Goal: Task Accomplishment & Management: Complete application form

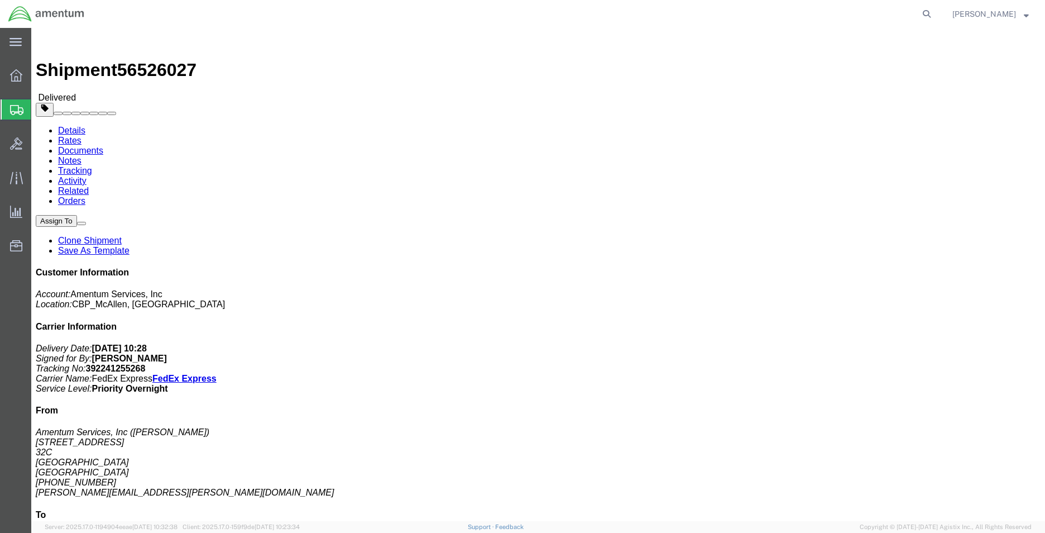
click at [0, 0] on span "Create Shipment" at bounding box center [0, 0] width 0 height 0
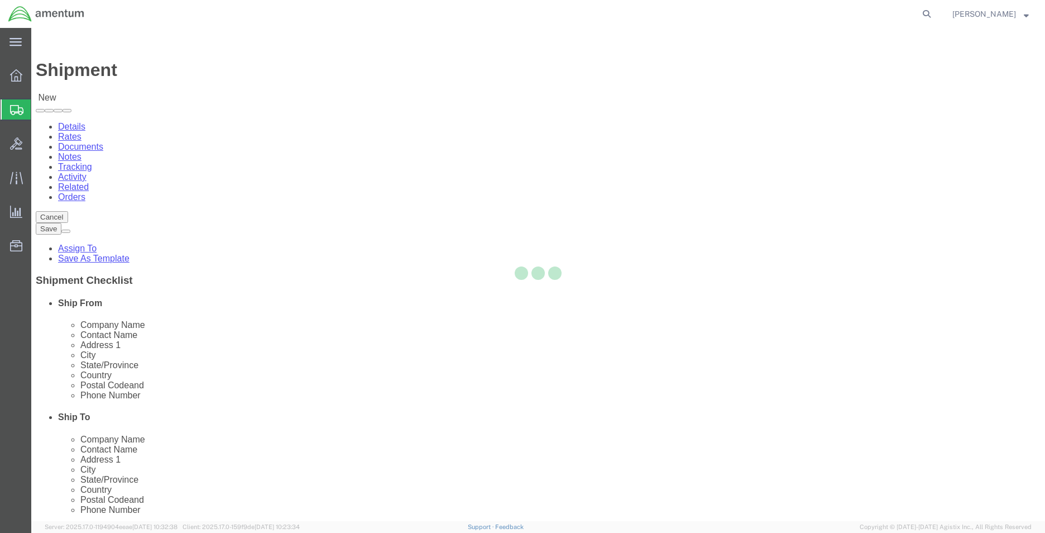
select select
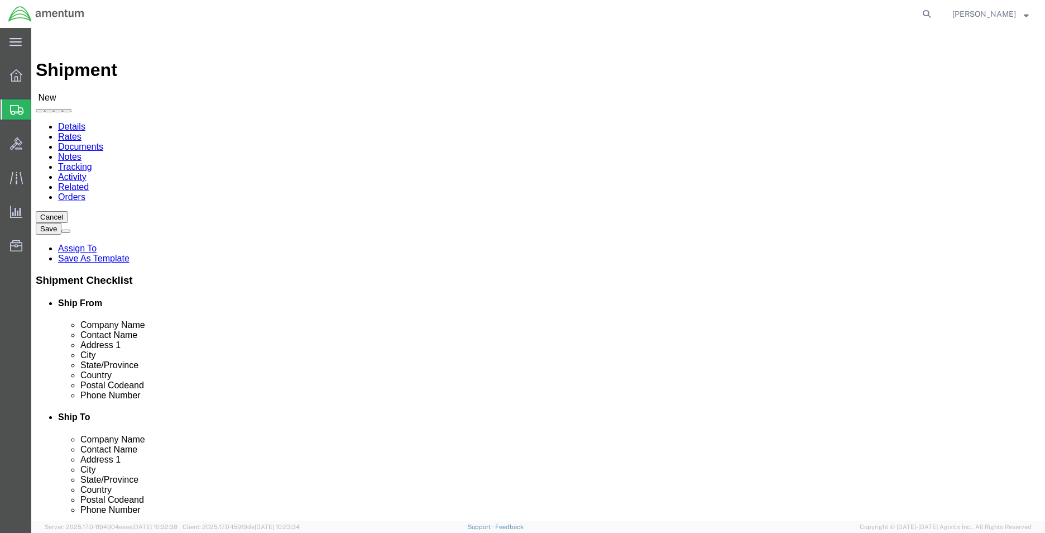
type input "mca"
select select "49941"
select select "[GEOGRAPHIC_DATA]"
type input "p"
select select "MYPROFILE"
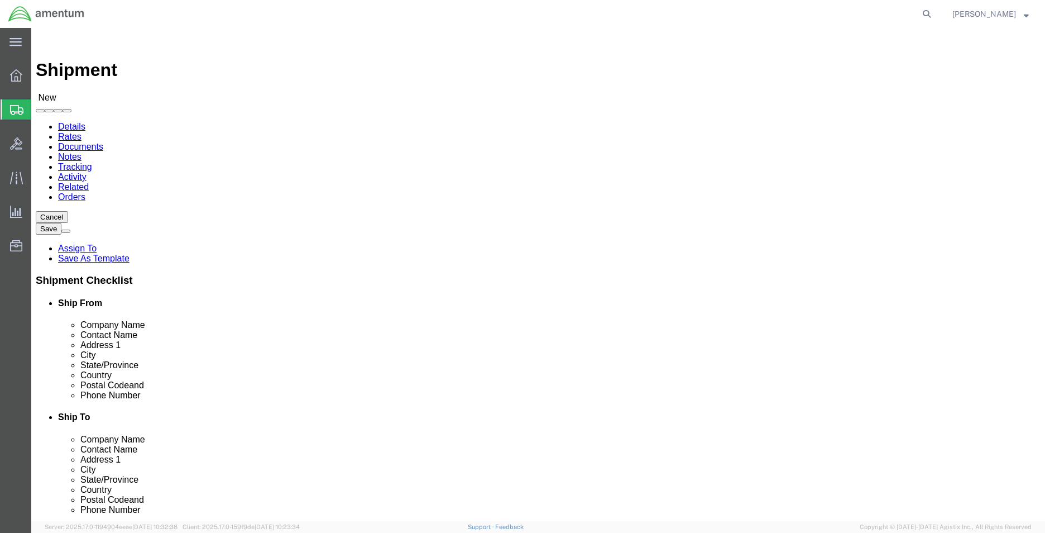
select select "[GEOGRAPHIC_DATA]"
type input "pre"
click input "pre"
drag, startPoint x: 529, startPoint y: 205, endPoint x: 514, endPoint y: 207, distance: 14.6
click div "Company Name pre pre - PRECISION ACCESSORIES & INSTRUMENTS - ([PERSON_NAME]) [S…"
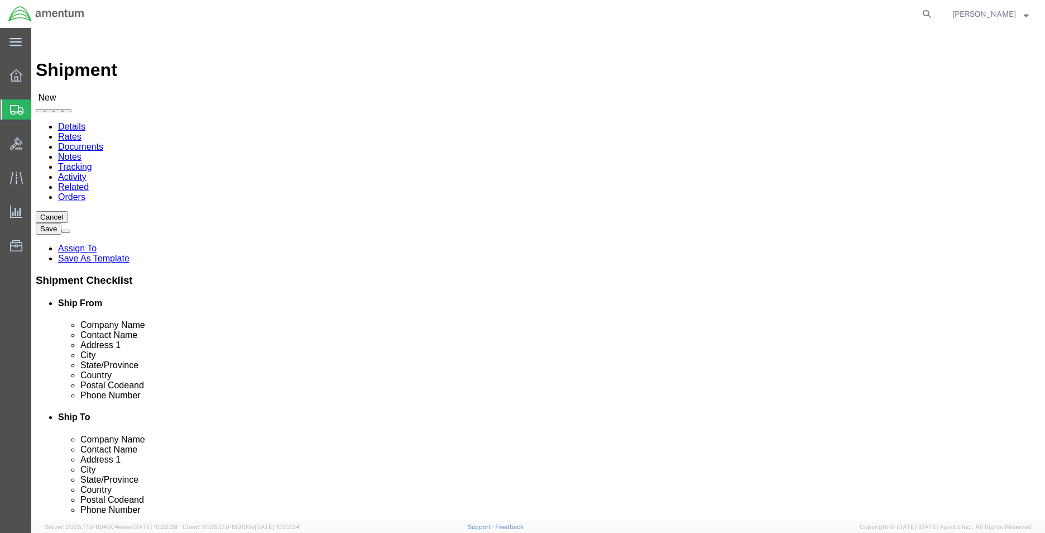
type input "core"
drag, startPoint x: 574, startPoint y: 230, endPoint x: 539, endPoint y: 228, distance: 35.8
click div "core core - BY6/W1A8 DLA DIS-TOBYHANNA - (CORE RETURN) [PERSON_NAME][GEOGRAPHIC…"
click input "text"
type input "c"
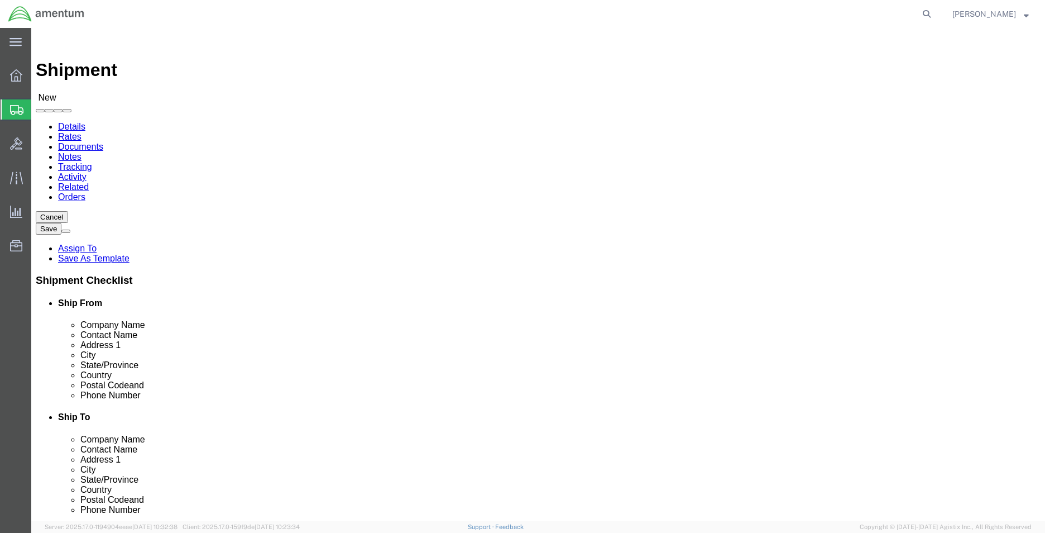
type input "pre"
click p "- PRECISION ACCESSORIES AND INSTRUMENTS - ([PERSON_NAME]) [STREET_ADDRESS]"
select select
select select "GA"
type input "PRECISION ACCESSORIES AND INSTRUMENTS"
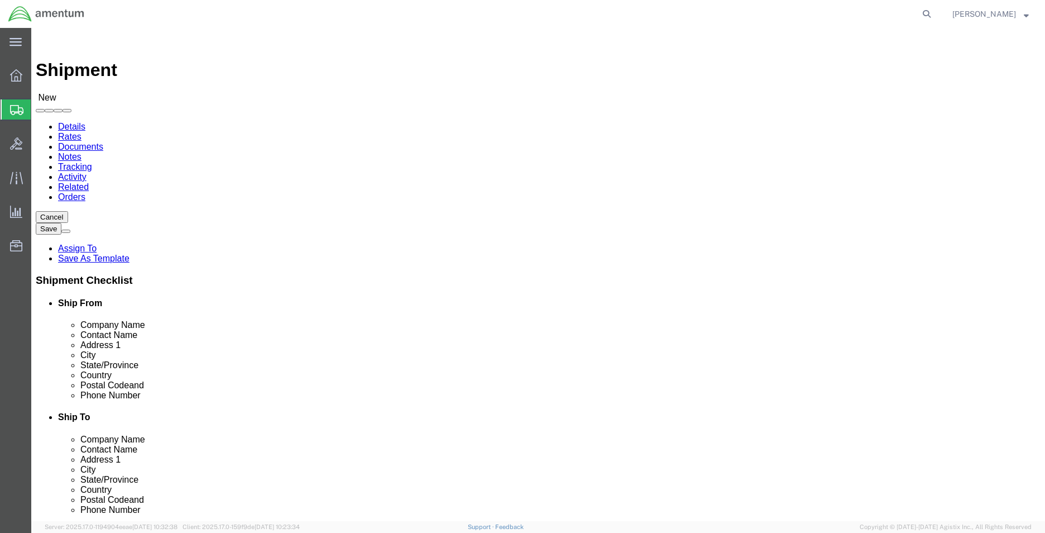
click input "text"
type input "BLDG 800"
drag, startPoint x: 610, startPoint y: 233, endPoint x: 536, endPoint y: 232, distance: 73.7
click div "core"
drag, startPoint x: 740, startPoint y: 204, endPoint x: 589, endPoint y: 210, distance: 150.8
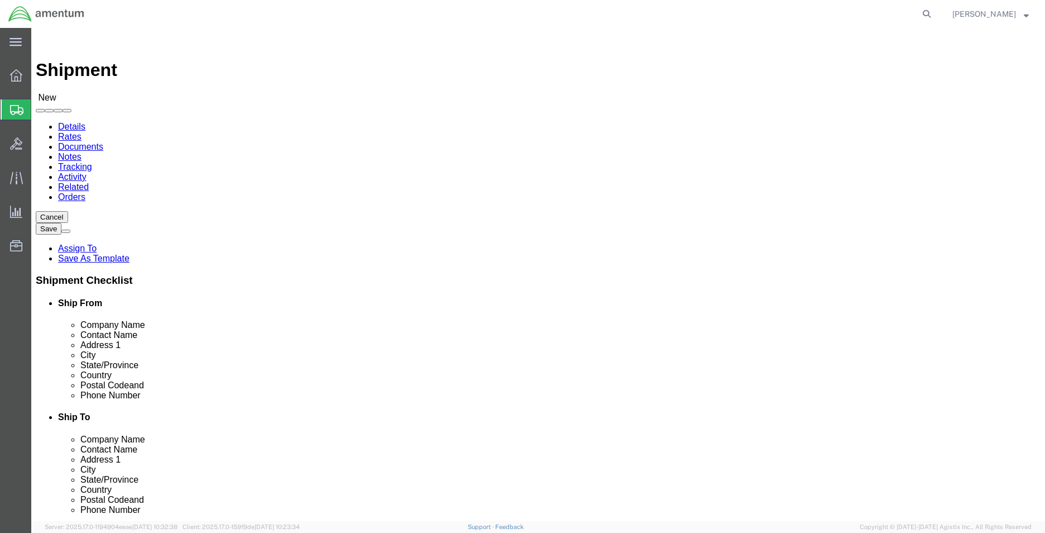
click input "PRECISION ACCESSORIES AND INSTRUMENTS"
type input "PRECISION AVIATION GROUP"
drag, startPoint x: 610, startPoint y: 228, endPoint x: 504, endPoint y: 229, distance: 105.5
click div "Contact Name core"
type input "CORE RETURN (CBP0043424)"
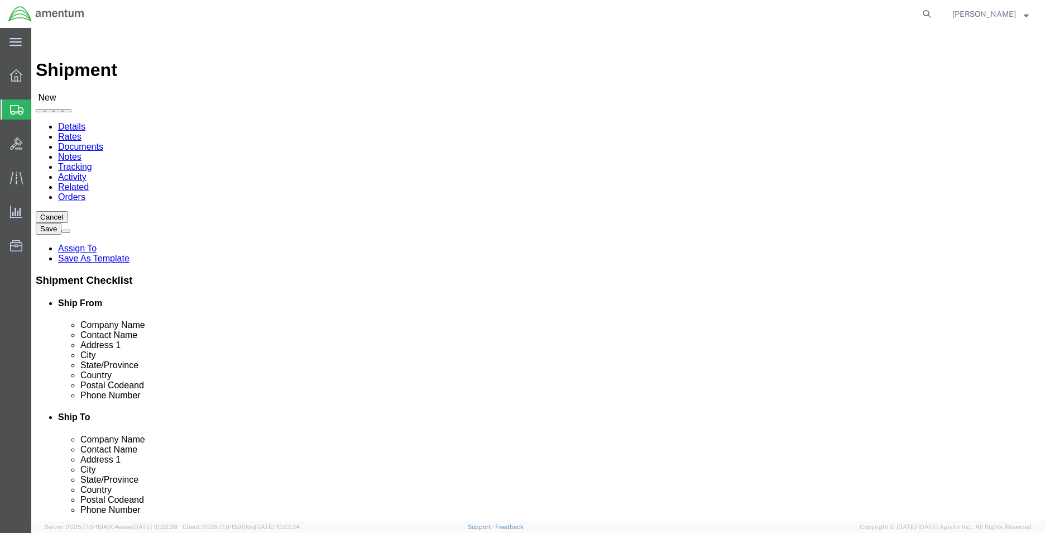
click input "text"
paste input "[PERSON_NAME] <[EMAIL_ADDRESS][DOMAIN_NAME]>"
click div "Location My Profile Location [PHONE_NUMBER] [PHONE_NUMBER] [PHONE_NUMBER] [PHON…"
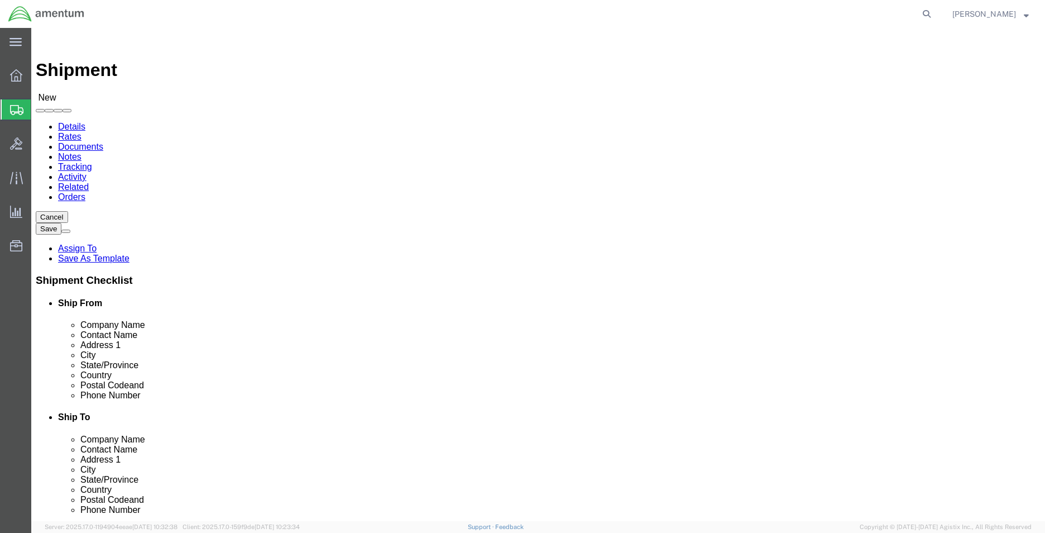
drag, startPoint x: 632, startPoint y: 447, endPoint x: 643, endPoint y: 445, distance: 10.7
click input "[PERSON_NAME] <[EMAIL_ADDRESS][DOMAIN_NAME]>"
drag, startPoint x: 639, startPoint y: 447, endPoint x: 553, endPoint y: 448, distance: 86.5
click div "[PERSON_NAME] <[EMAIL_ADDRESS][DOMAIN_NAME]>"
click input "[EMAIL_ADDRESS][DOMAIN_NAME]>"
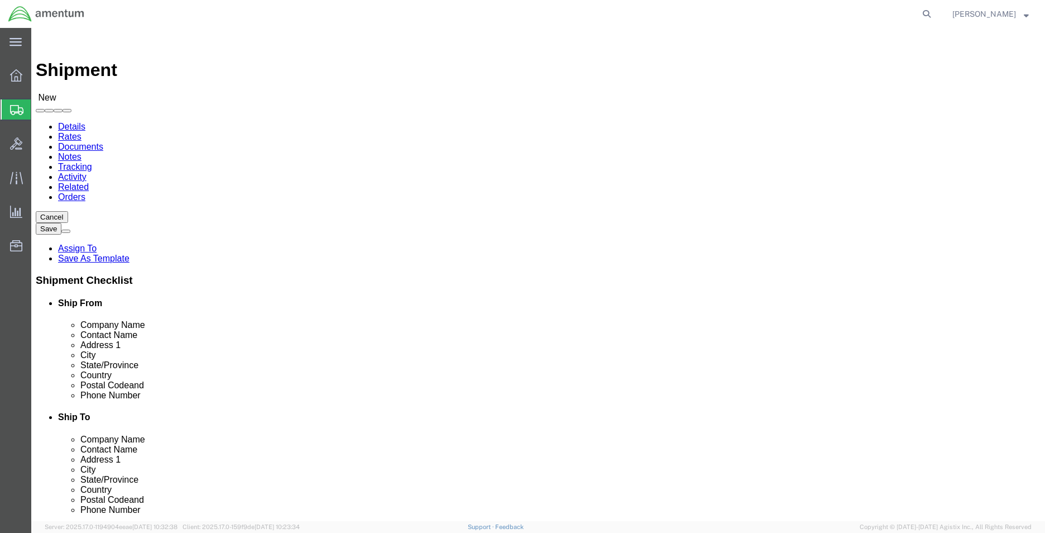
type input "[EMAIL_ADDRESS][DOMAIN_NAME]"
click input "text"
type input "[PHONE_NUMBER]"
type input "7458"
drag, startPoint x: 594, startPoint y: 357, endPoint x: 571, endPoint y: 357, distance: 22.9
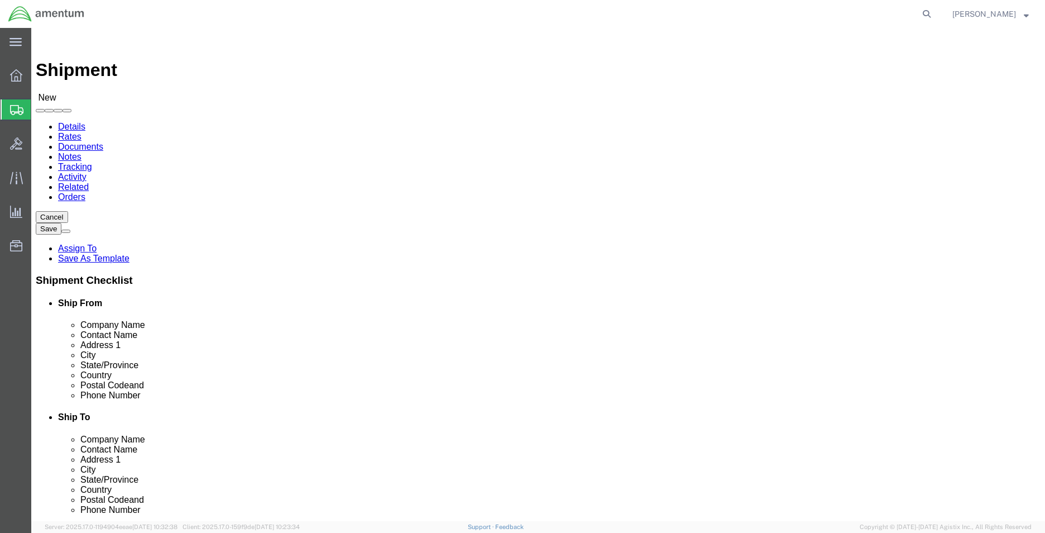
click input "Postal Code"
type input "30349"
click input "PRECISION AVIATION GROUP"
drag, startPoint x: 669, startPoint y: 208, endPoint x: 473, endPoint y: 208, distance: 195.4
click div "Company Name PRECISION AVIATION GROUP pre"
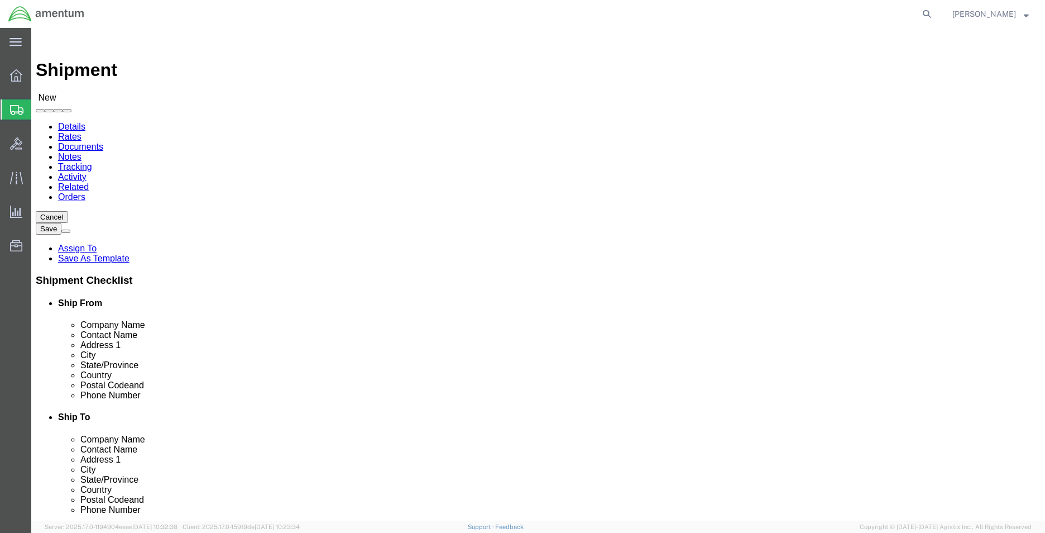
paste input "recision Aviation Group"
type input "Precision Aviation Group"
click label "Contact Name"
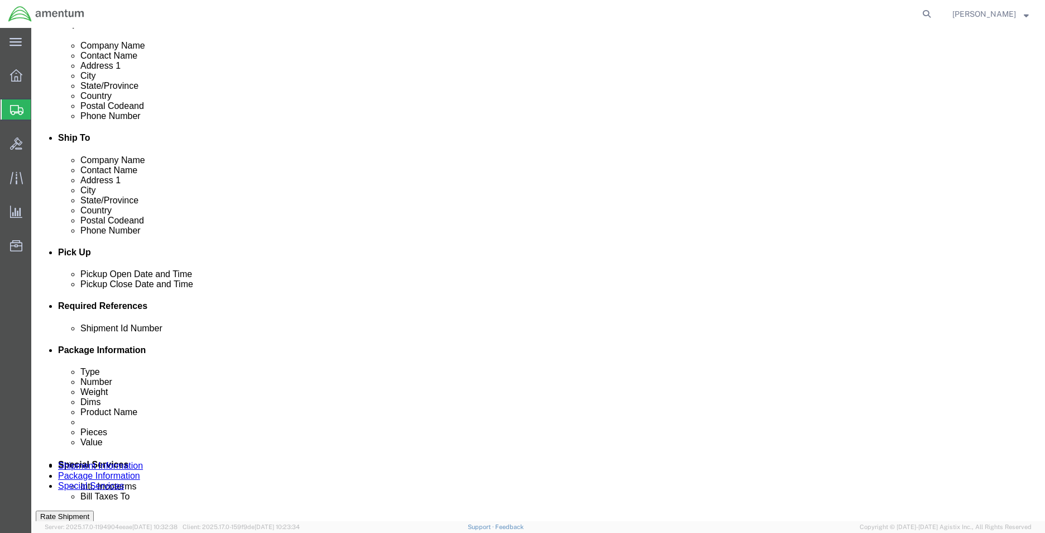
click div
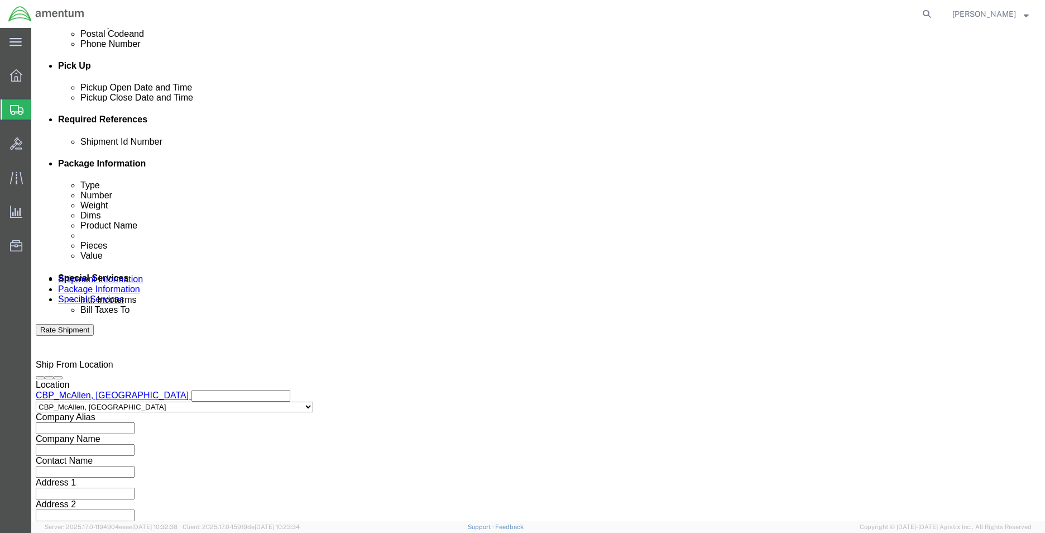
click input "3:00 PM"
type input "8:00 AM"
click button "Apply"
click div
type input "2:00 PM"
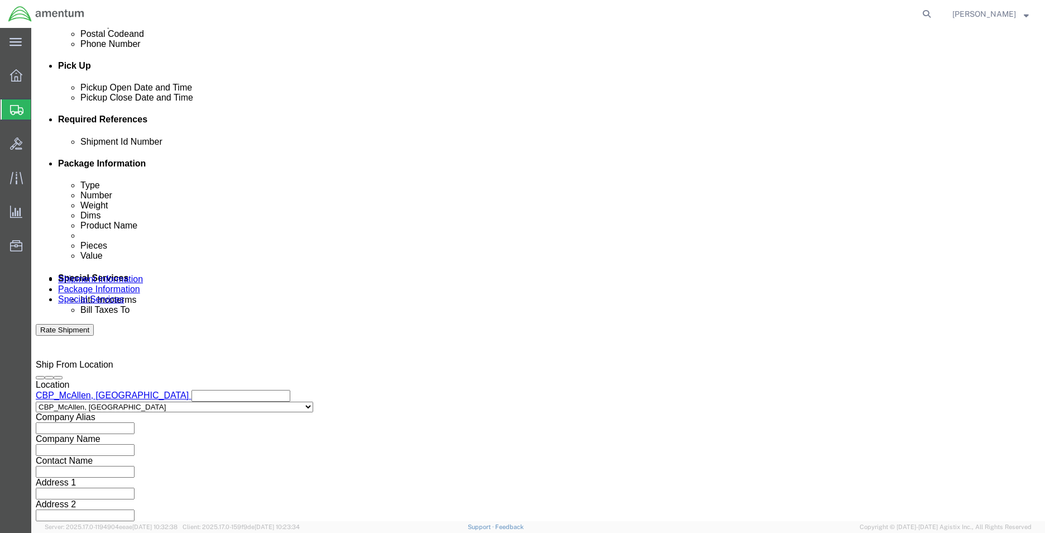
click button "Apply"
click input "text"
type input "CBP"
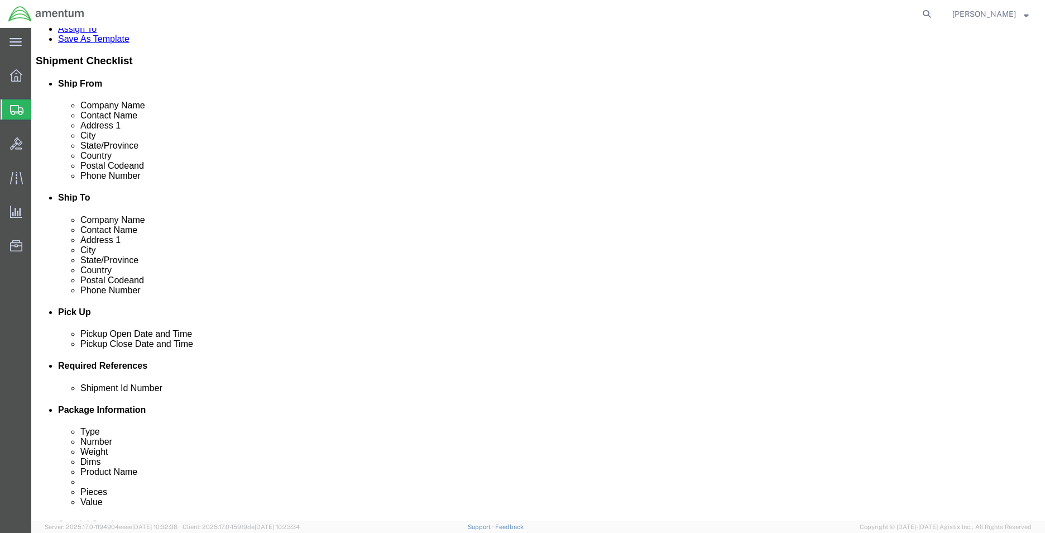
scroll to position [354, 0]
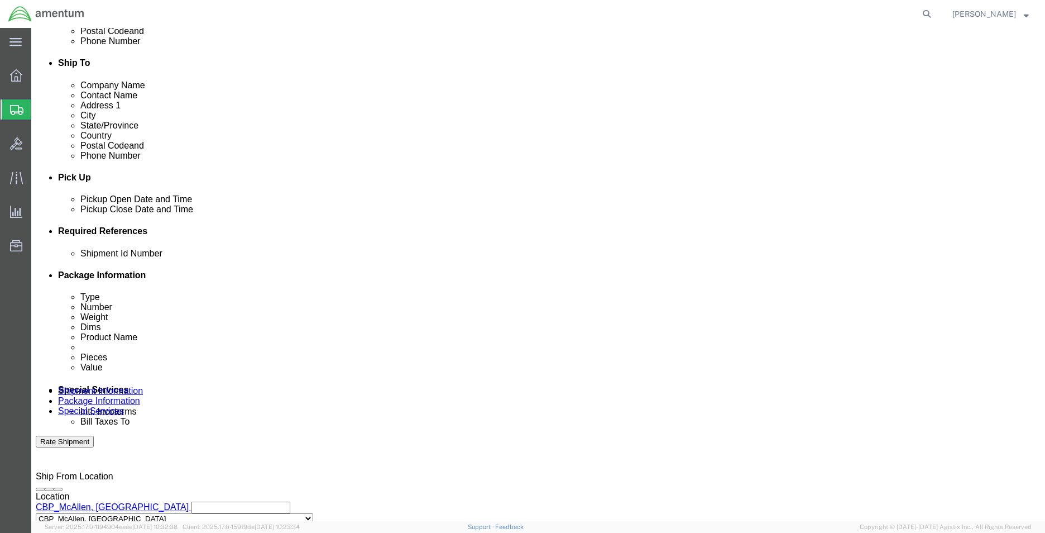
drag, startPoint x: 739, startPoint y: 301, endPoint x: 564, endPoint y: 331, distance: 177.2
click button "Add reference"
click select "Select Account Type Activity ID Airline Appointment Number ASN Batch Request # …"
click div "References Add reference"
click select "Select Account Type Activity ID Airline Appointment Number ASN Batch Request # …"
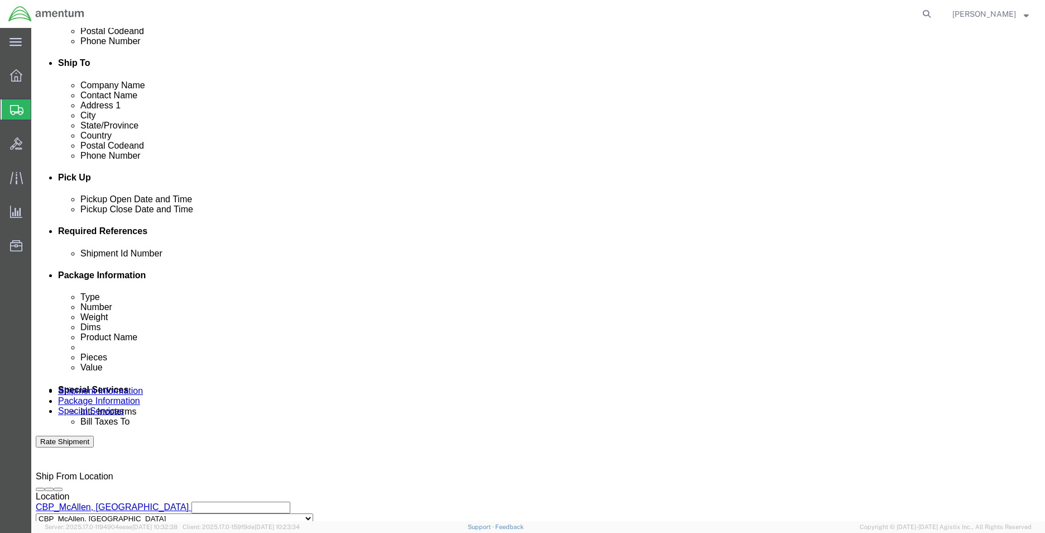
select select "DEPT"
click select "Select Account Type Activity ID Airline Appointment Number ASN Batch Request # …"
click input "text"
type input "CORE RETURN"
click button "Add reference"
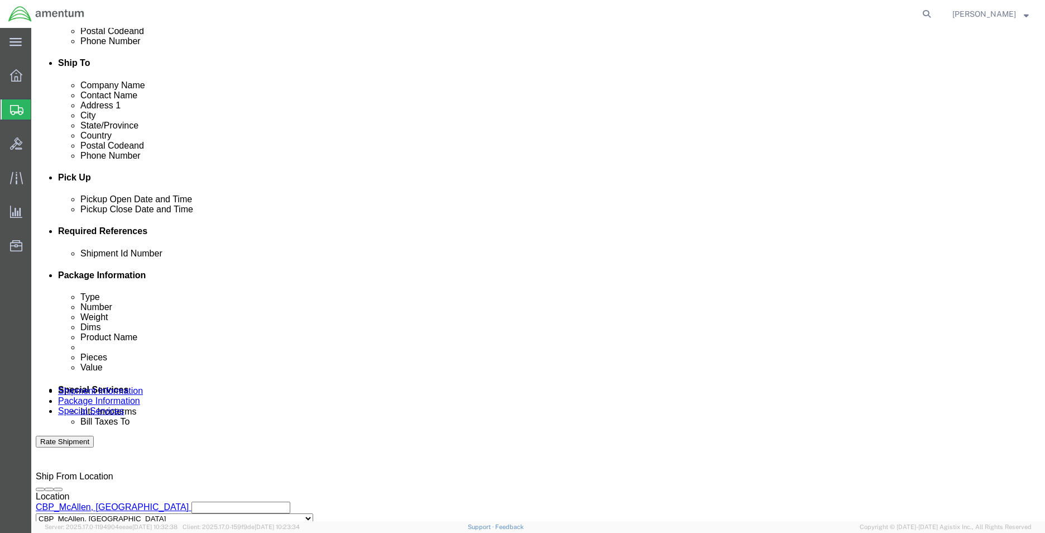
drag, startPoint x: 596, startPoint y: 331, endPoint x: 600, endPoint y: 323, distance: 9.2
click select "Select Account Type Activity ID Airline Appointment Number ASN Batch Request # …"
select select "CUSTREF"
click select "Select Account Type Activity ID Airline Appointment Number ASN Batch Request # …"
click input "text"
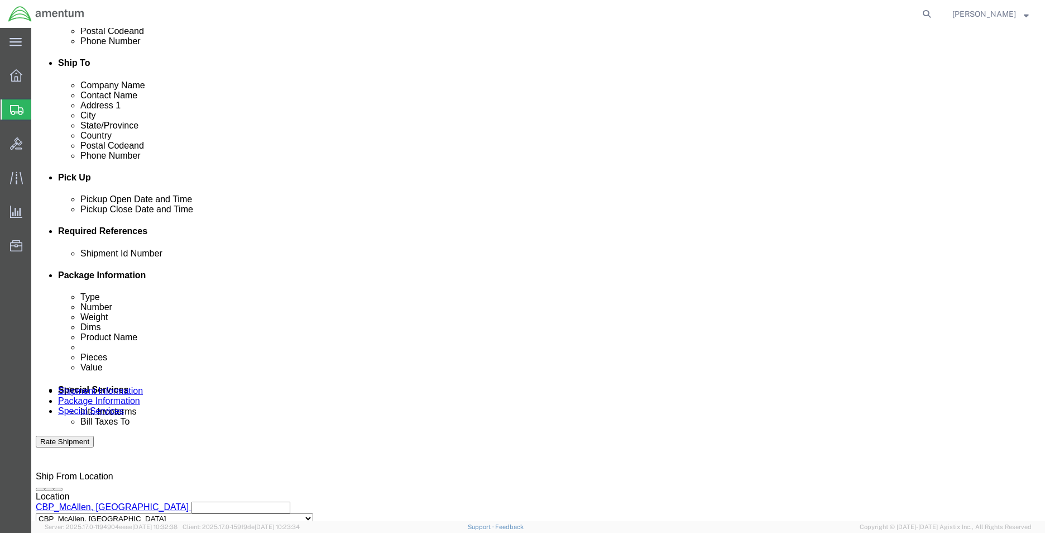
scroll to position [0, 5]
type input "SERIAL 504011192025099"
click button "Add reference"
drag, startPoint x: 87, startPoint y: 357, endPoint x: 93, endPoint y: 344, distance: 13.7
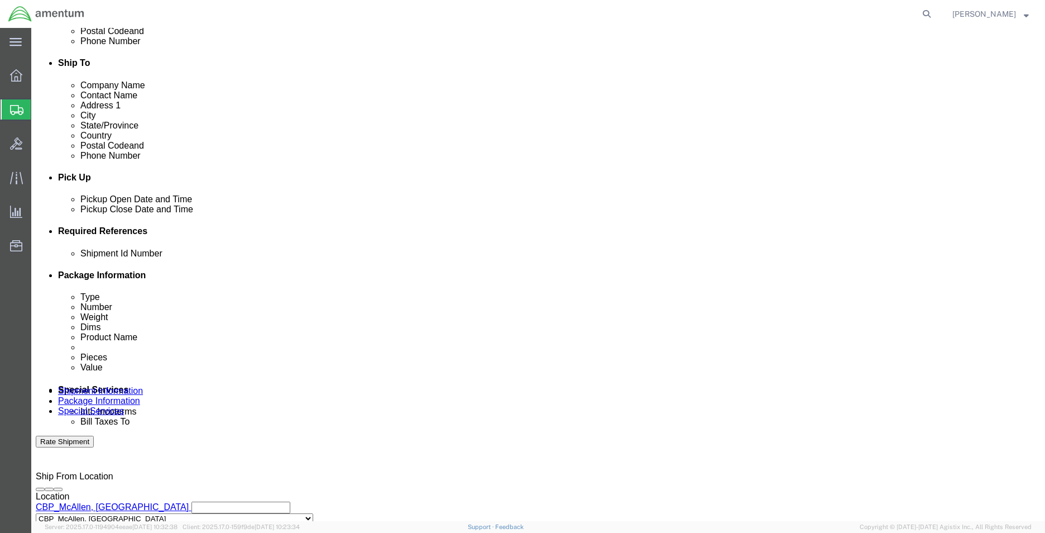
click select "Select Account Type Activity ID Airline Appointment Number ASN Batch Request # …"
select select "RELNUM"
click select "Select Account Type Activity ID Airline Appointment Number ASN Batch Request # …"
click input "text"
type input "CBP0043424"
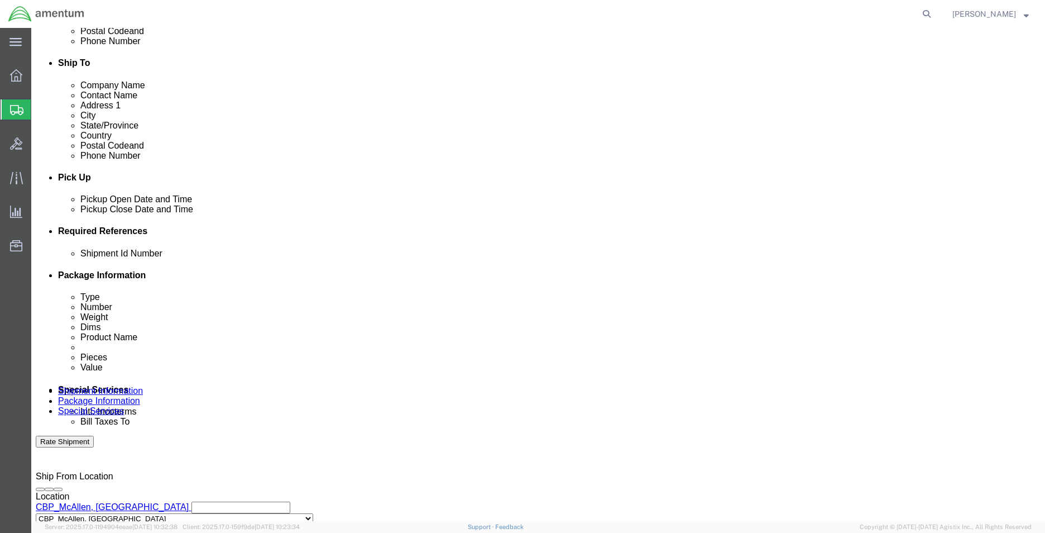
click button "Add reference"
drag, startPoint x: 349, startPoint y: 356, endPoint x: 361, endPoint y: 345, distance: 16.6
click select "Select Account Type Activity ID Airline Appointment Number ASN Batch Request # …"
select select "PROJNUM"
click select "Select Account Type Activity ID Airline Appointment Number ASN Batch Request # …"
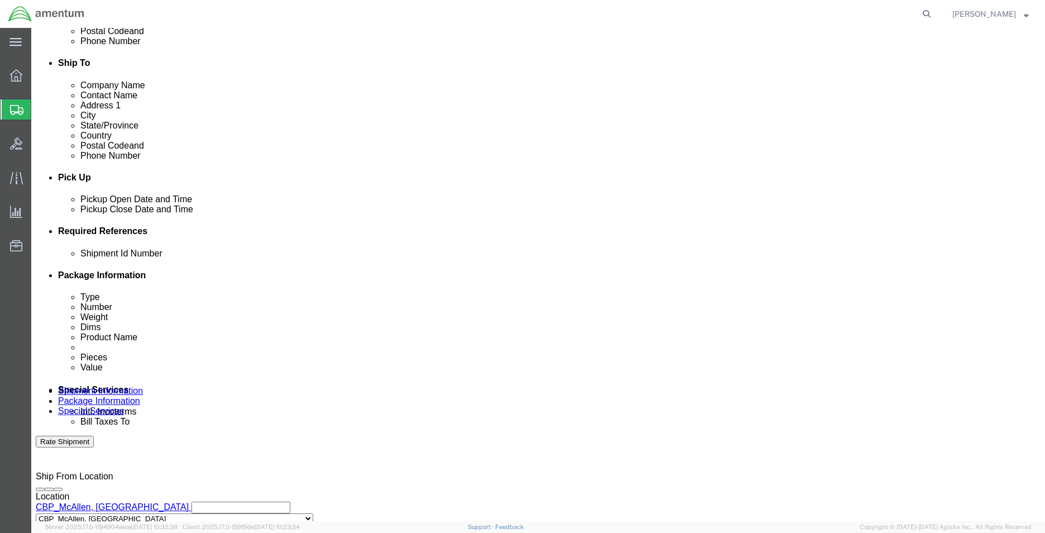
click div "Select Account Type Activity ID Airline Appointment Number ASN Batch Request # …"
click input "text"
type input "6118.03.03.2219.MCA.0000"
click div "Shipping Mode (Optional)"
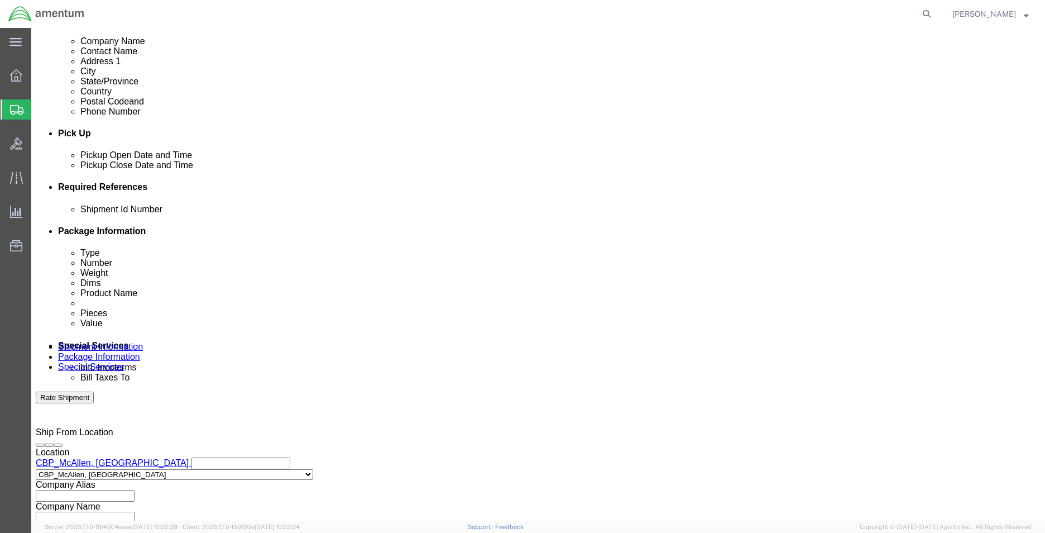
scroll to position [487, 0]
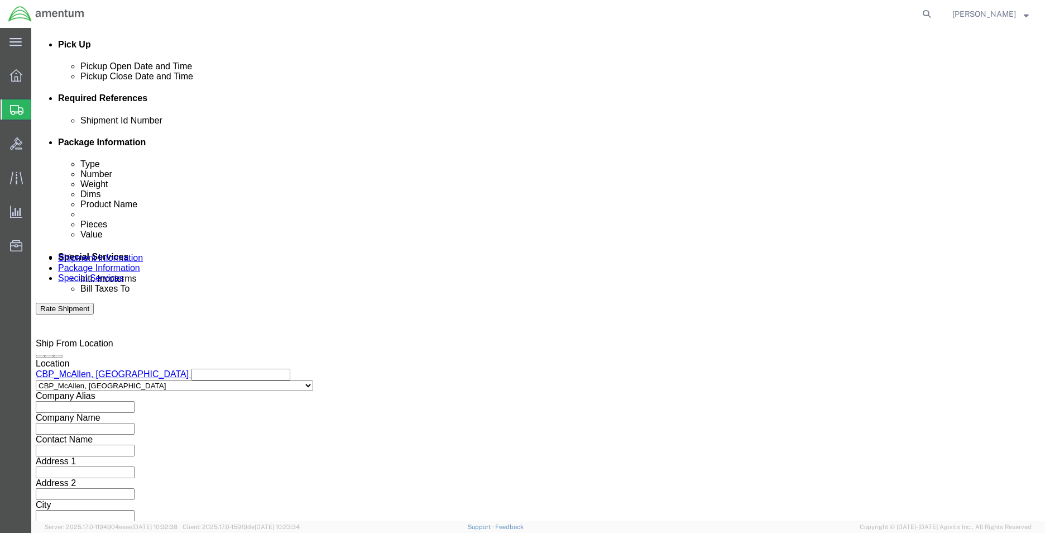
click button "Continue"
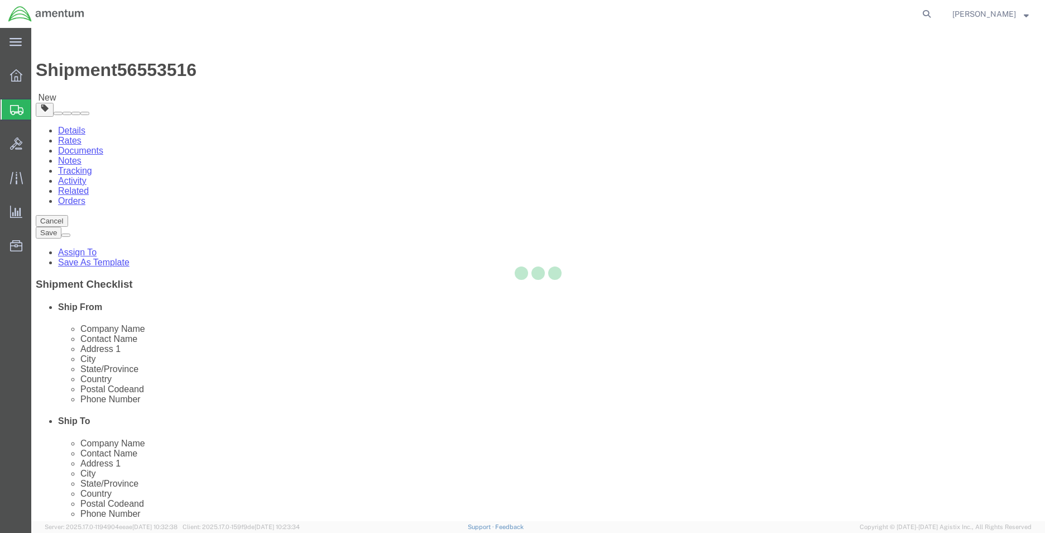
select select "CBOX"
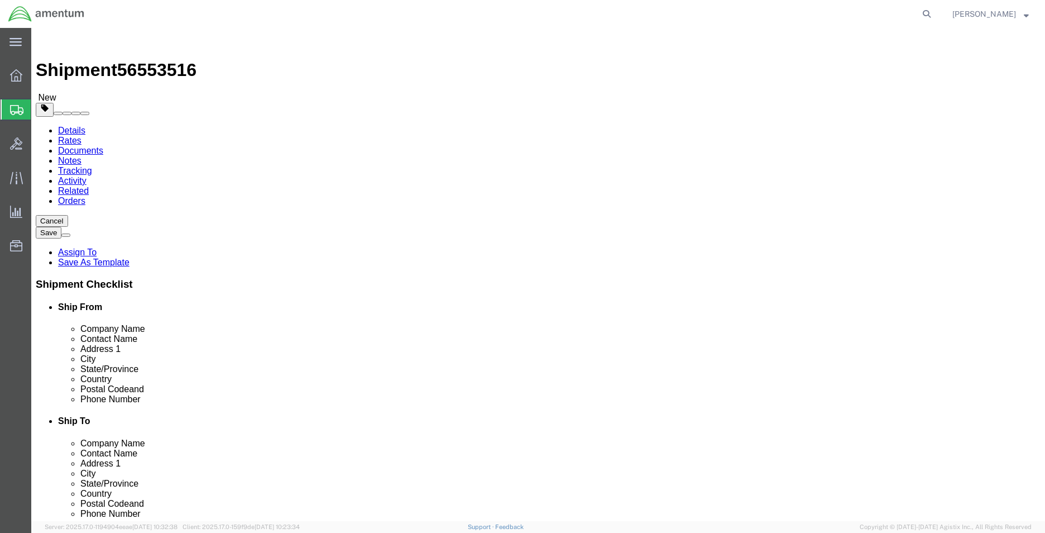
click input "text"
type input "18"
type input "12"
type input "6"
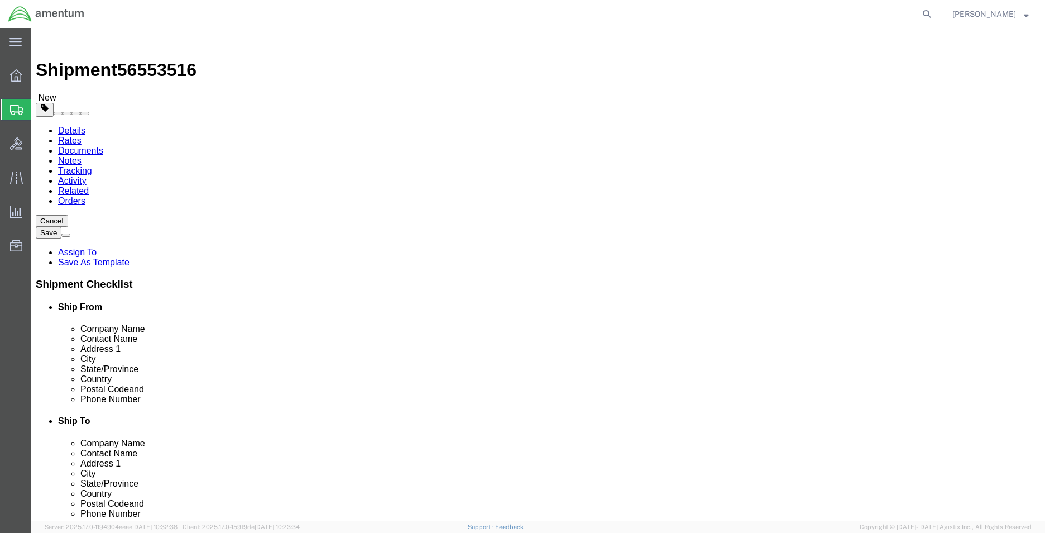
click link "Add Content"
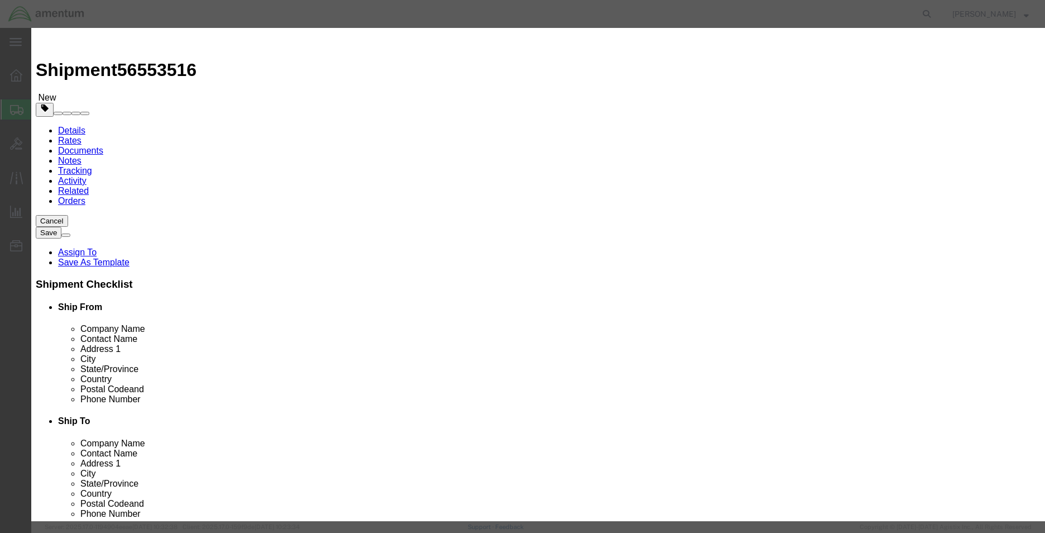
click input "text"
paste input "HORIZON REFERENCE IND."
type input "HORIZON REFERENCE IND."
click input "text"
type input "504011192025099"
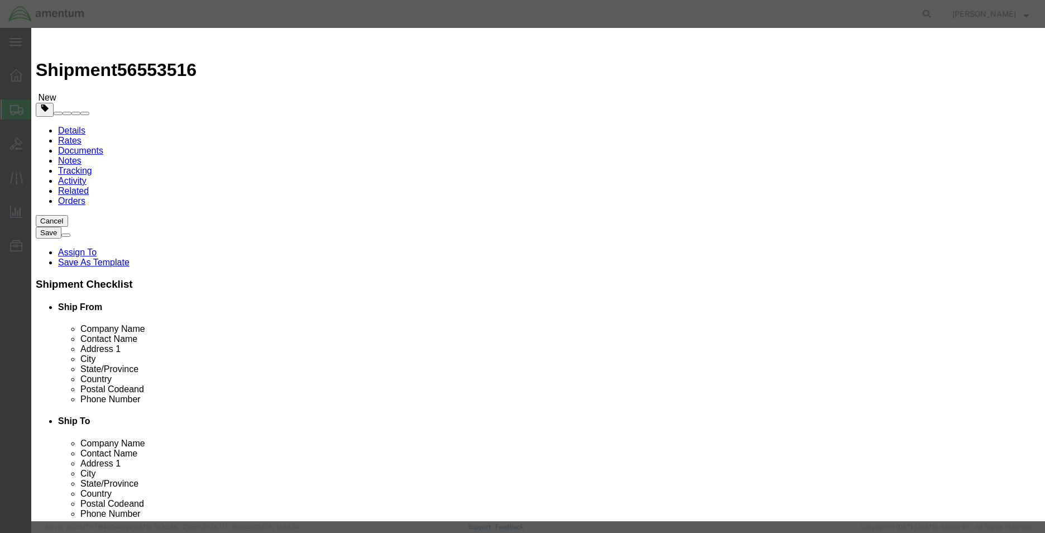
click textarea
paste textarea "HORIZON REFERENCE IND."
type textarea "HORIZON REFERENCE IND"
click div
click input "HORIZON REFERENCE IND."
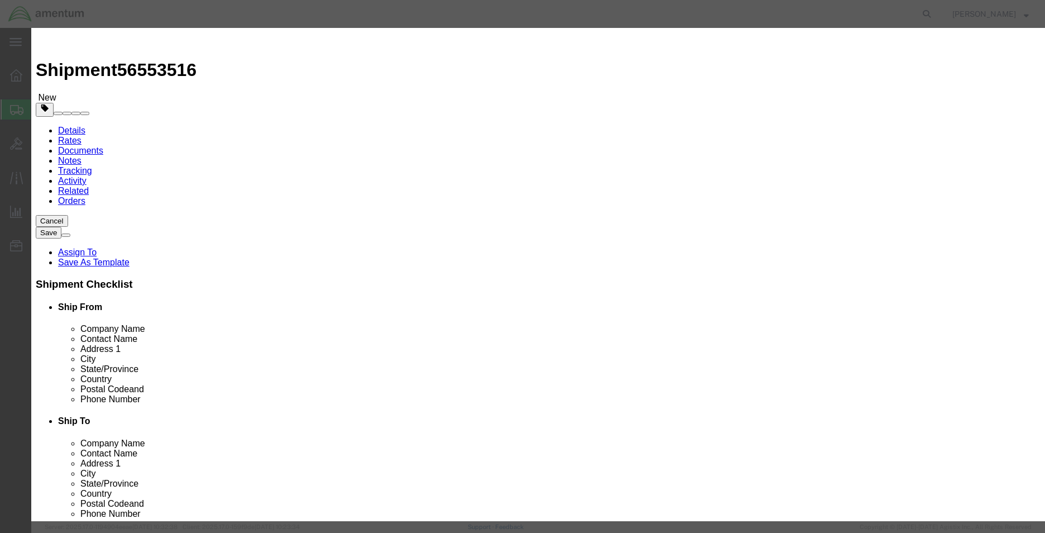
type input "HORIZON REFERENCE IND"
click input "0"
type input "1"
click input "text"
type input "5500"
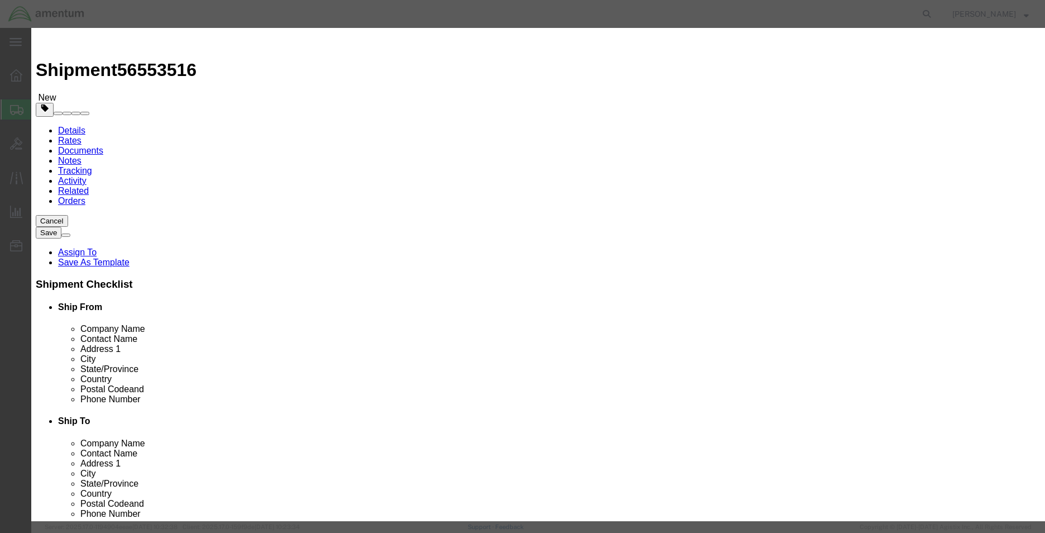
drag, startPoint x: 534, startPoint y: 339, endPoint x: 558, endPoint y: 342, distance: 24.7
click div "Product Name HORIZON REFERENCE IND Pieces 1 Select Bag Barrels 100Board Feet Bo…"
click button "Save & Close"
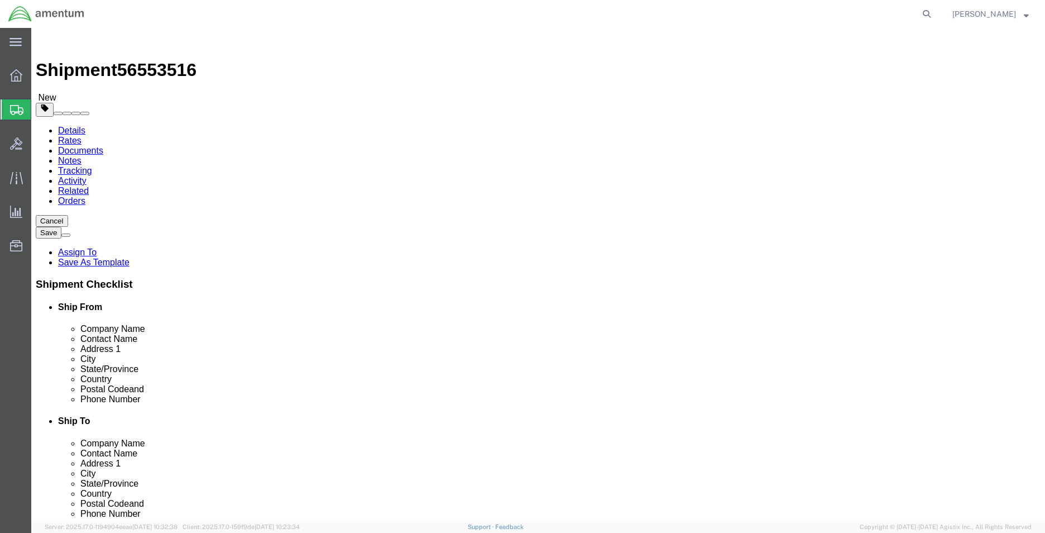
click button "Continue"
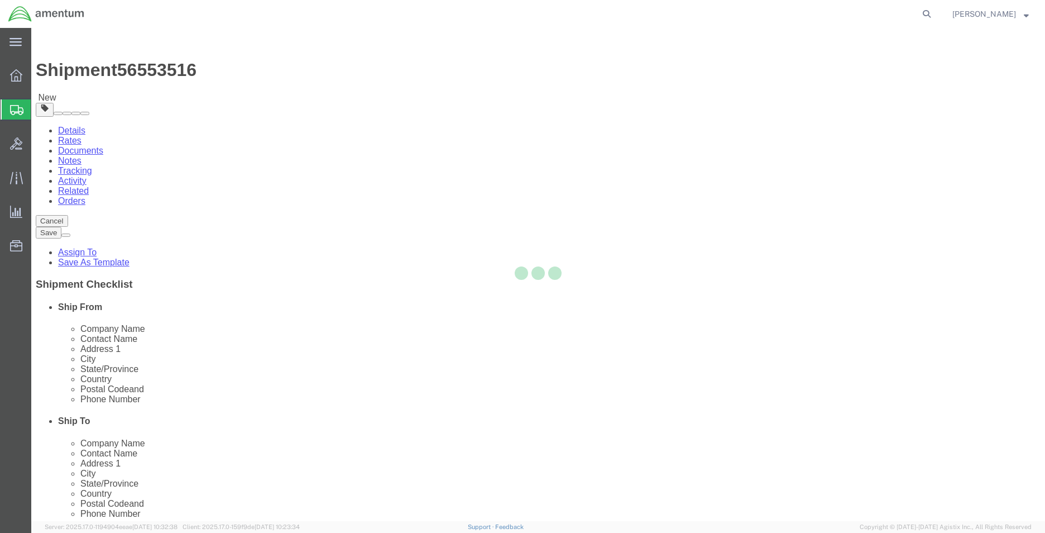
select select
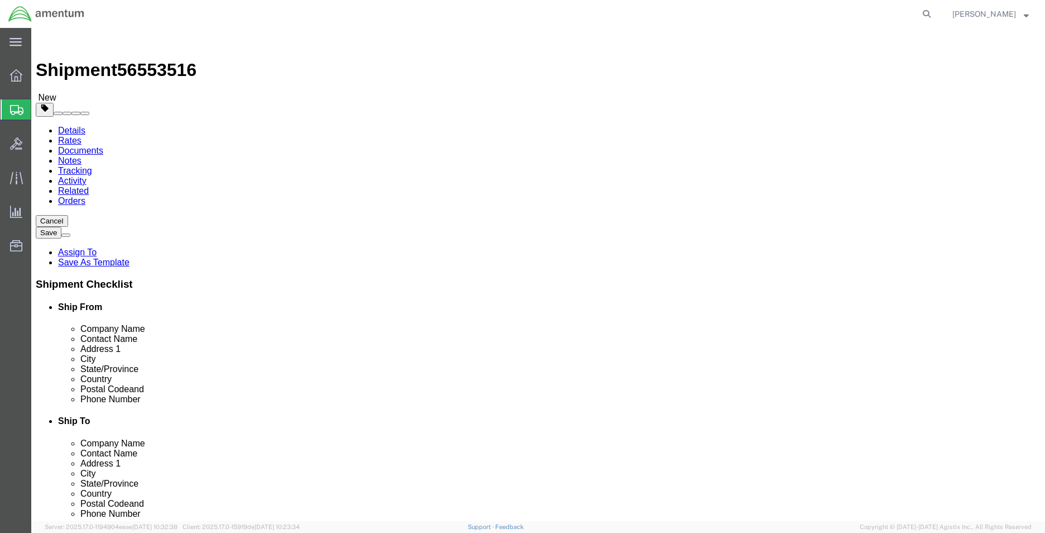
click span "button"
click span "Site Support"
select select "PICKUP_SITE_SUPPORT"
click div "Services Select one or more Air Ride Truck Blanket Wrap Carnet Consolidated Shi…"
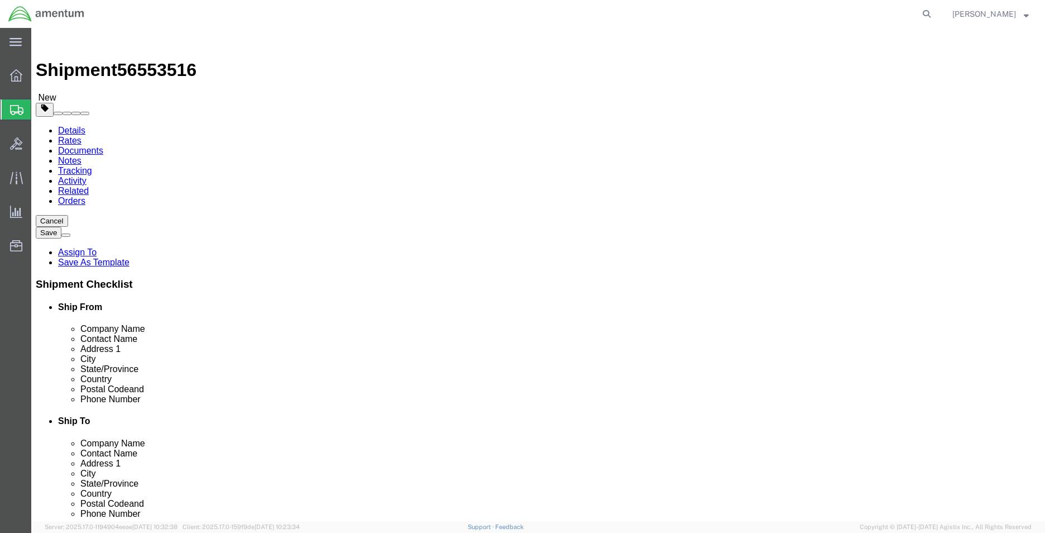
click button "Rate Shipment"
